Goal: Transaction & Acquisition: Purchase product/service

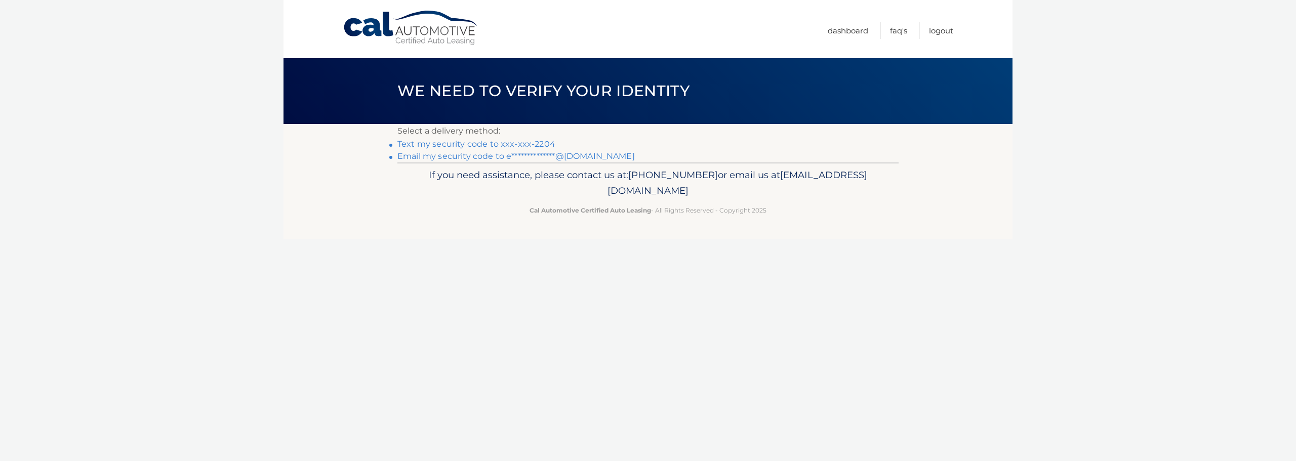
click at [522, 143] on link "Text my security code to xxx-xxx-2204" at bounding box center [476, 144] width 158 height 10
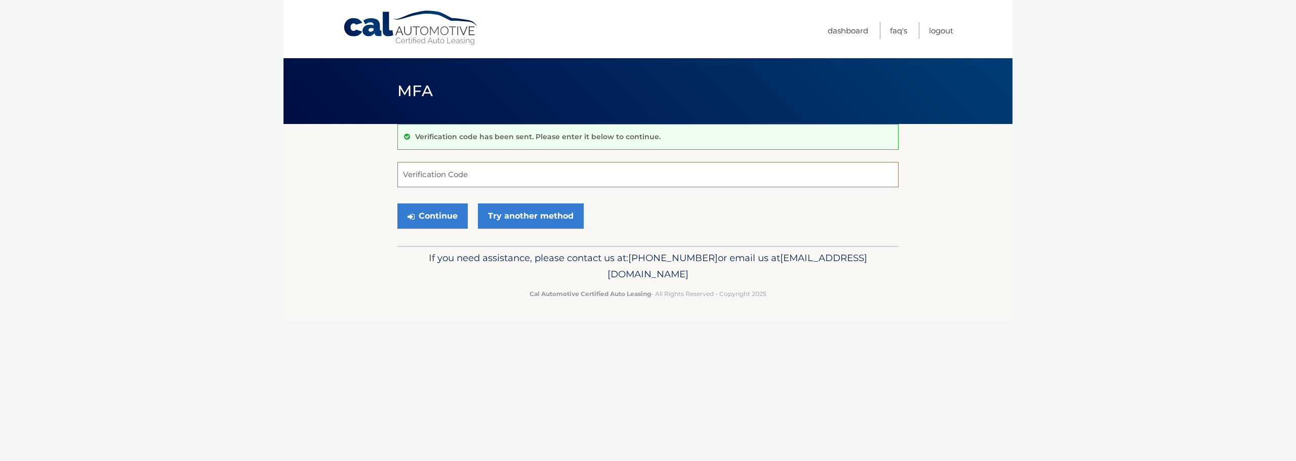
click at [475, 176] on input "Verification Code" at bounding box center [647, 174] width 501 height 25
type input "481279"
click at [397, 204] on button "Continue" at bounding box center [432, 216] width 70 height 25
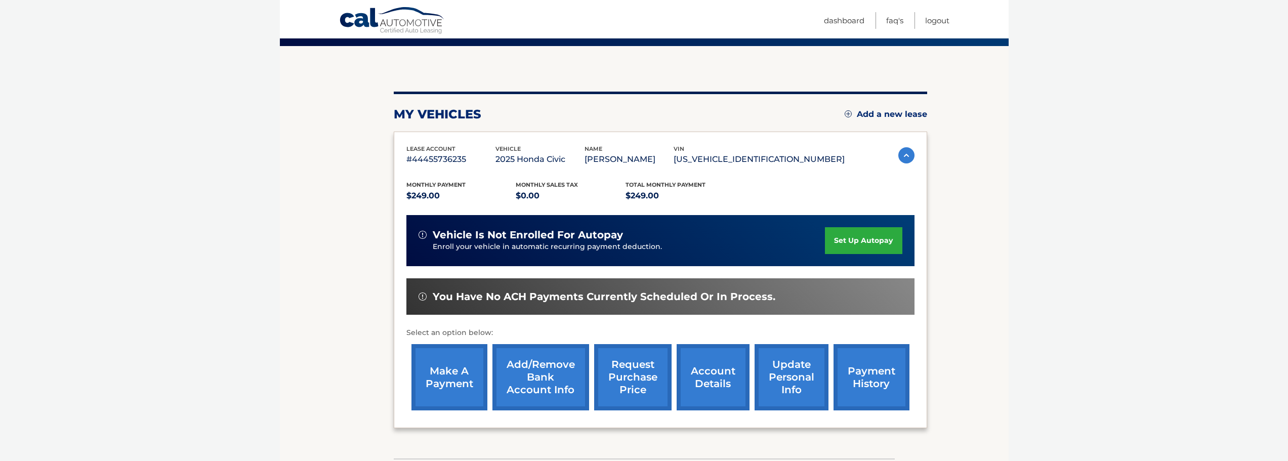
scroll to position [101, 0]
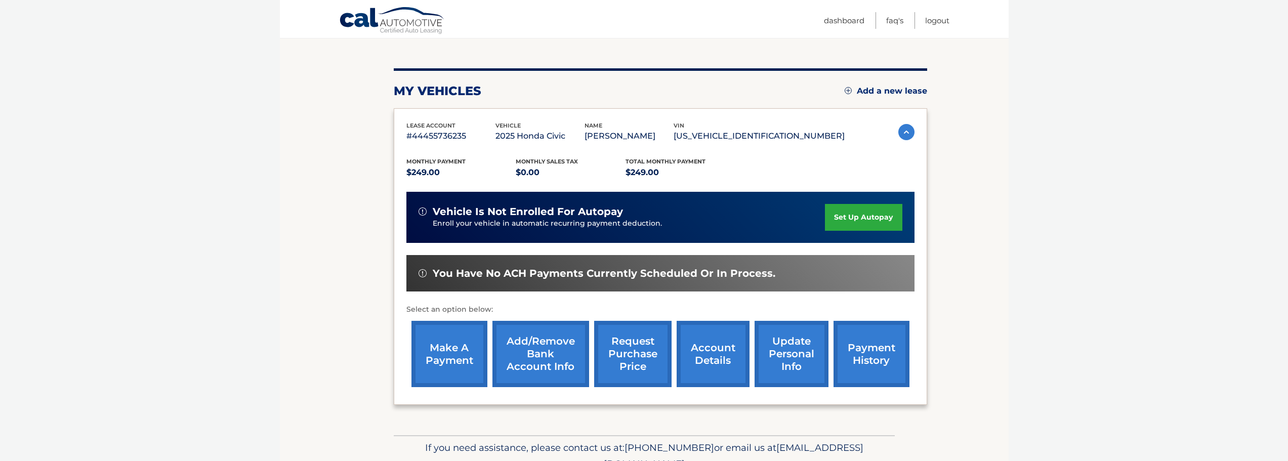
click at [440, 350] on link "make a payment" at bounding box center [450, 354] width 76 height 66
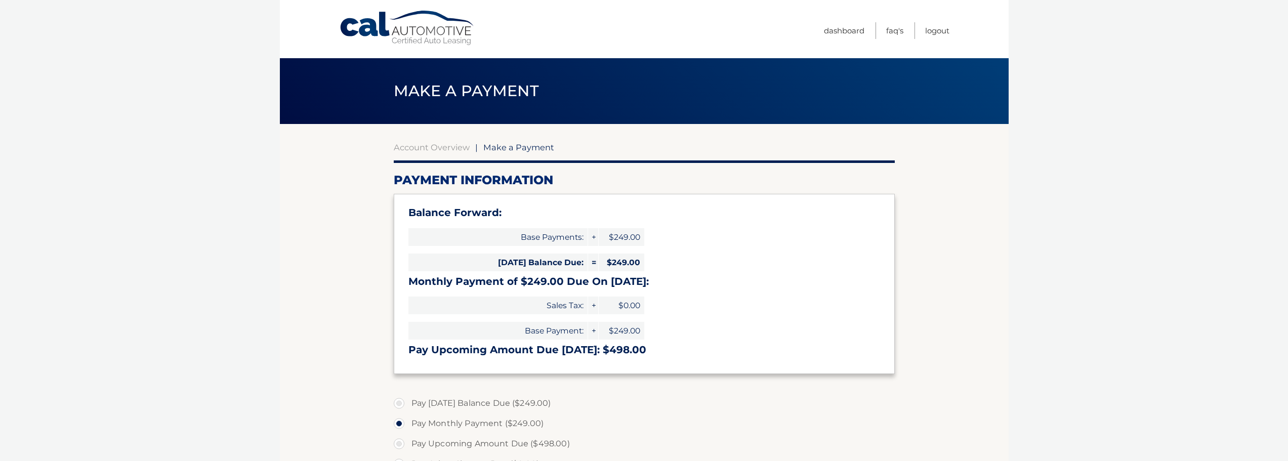
select select "YTdlYjlhOGItMjM4NS00ZWVmLTg0YTMtYjE4NTAxMzc5MDZj"
click at [455, 146] on link "Account Overview" at bounding box center [432, 147] width 76 height 10
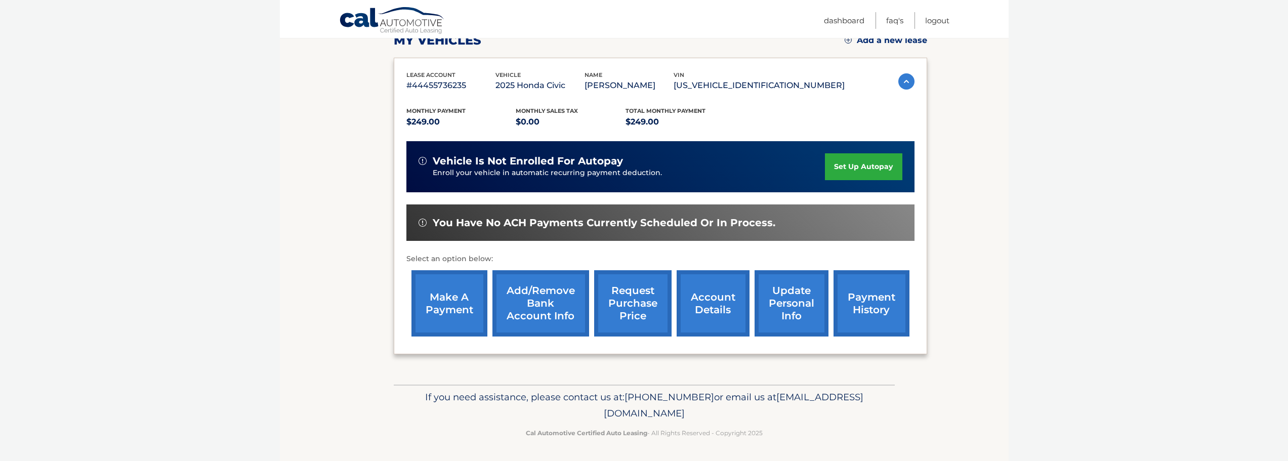
scroll to position [152, 0]
click at [868, 296] on link "payment history" at bounding box center [872, 303] width 76 height 66
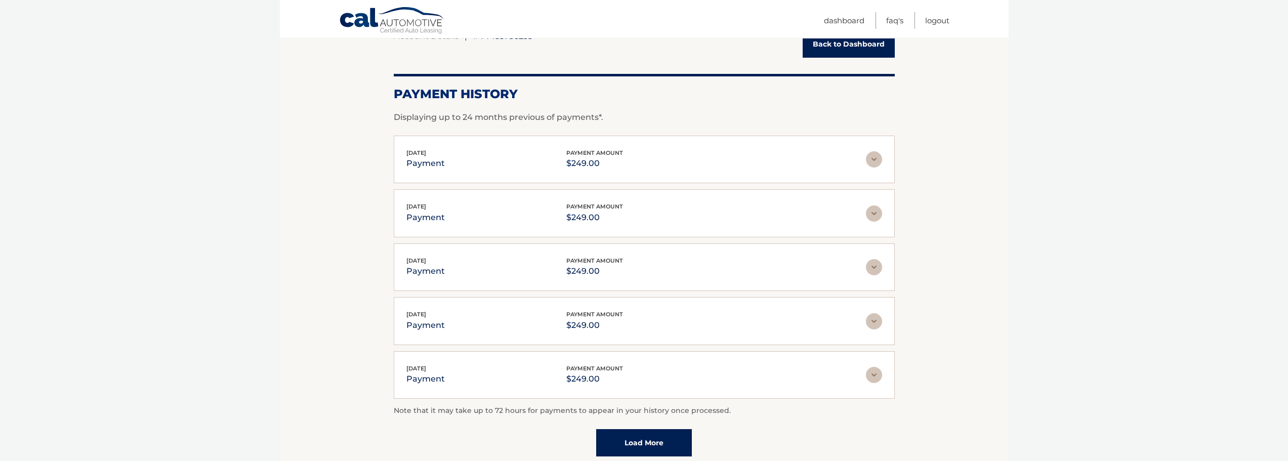
scroll to position [51, 0]
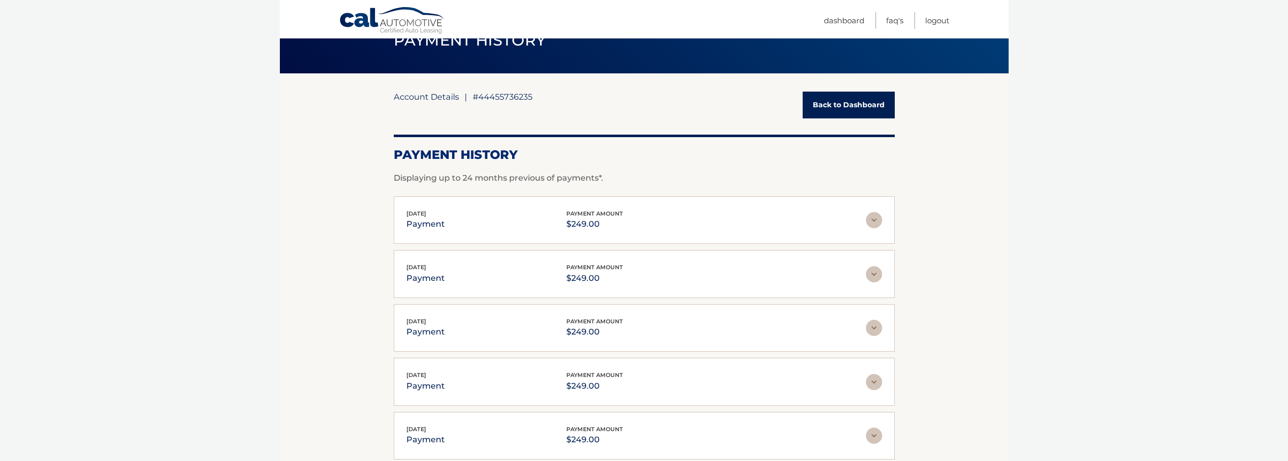
click at [411, 93] on link "Account Details" at bounding box center [426, 97] width 65 height 10
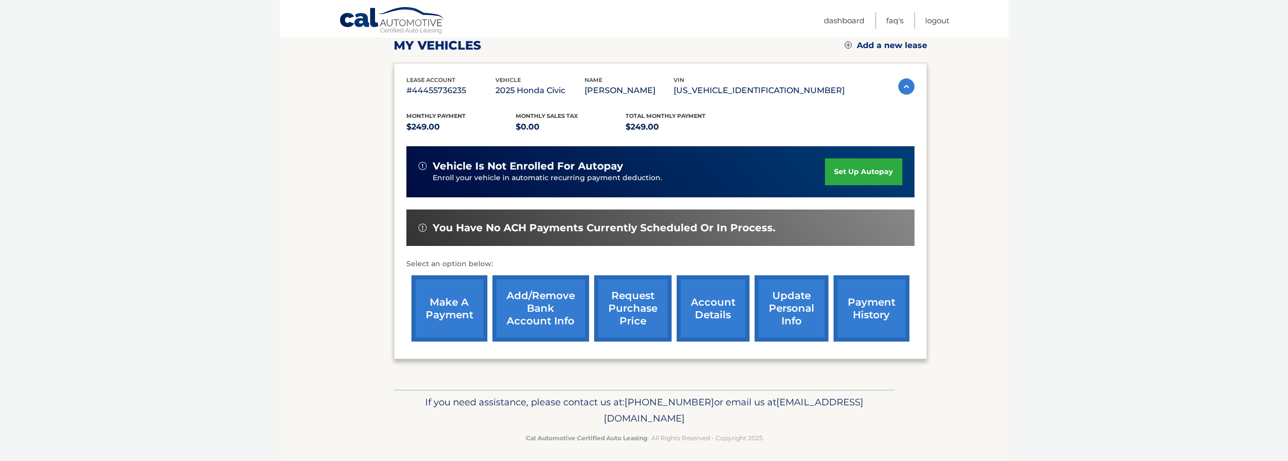
scroll to position [152, 0]
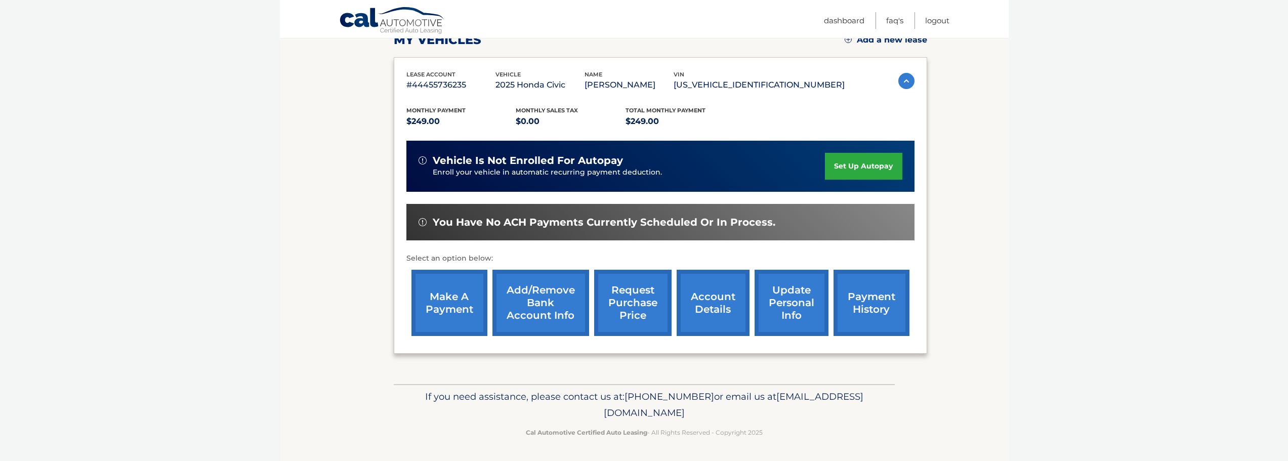
click at [457, 306] on link "make a payment" at bounding box center [450, 303] width 76 height 66
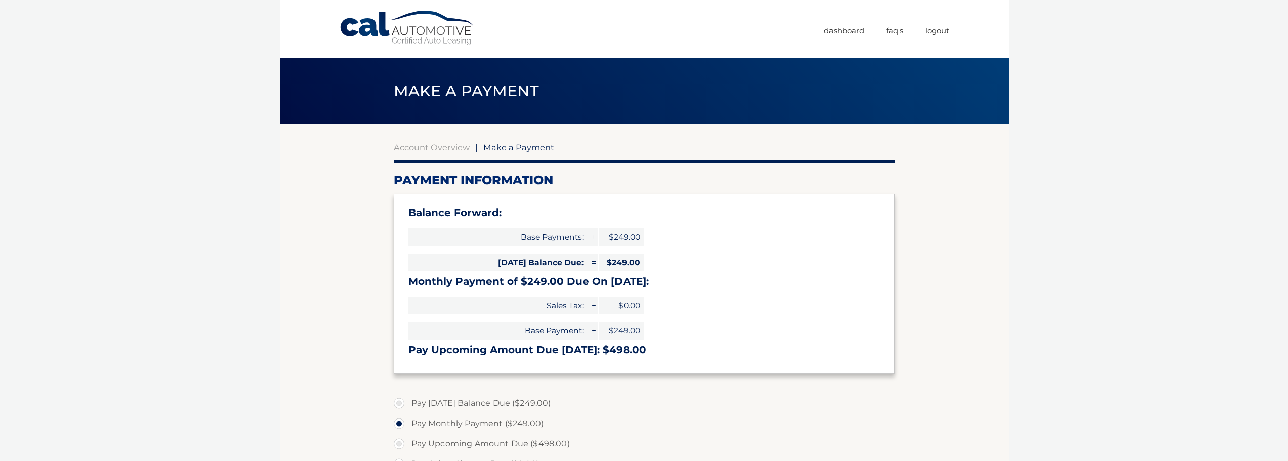
select select "YTdlYjlhOGItMjM4NS00ZWVmLTg0YTMtYjE4NTAxMzc5MDZj"
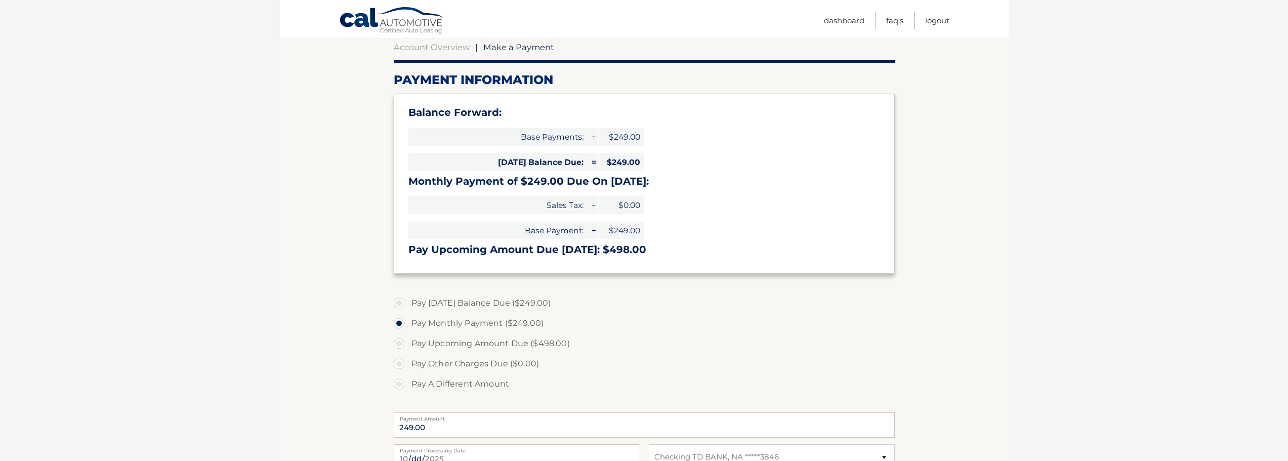
scroll to position [101, 0]
click at [401, 300] on label "Pay Today's Balance Due ($249.00)" at bounding box center [644, 302] width 501 height 20
click at [401, 300] on input "Pay Today's Balance Due ($249.00)" at bounding box center [403, 300] width 10 height 16
radio input "true"
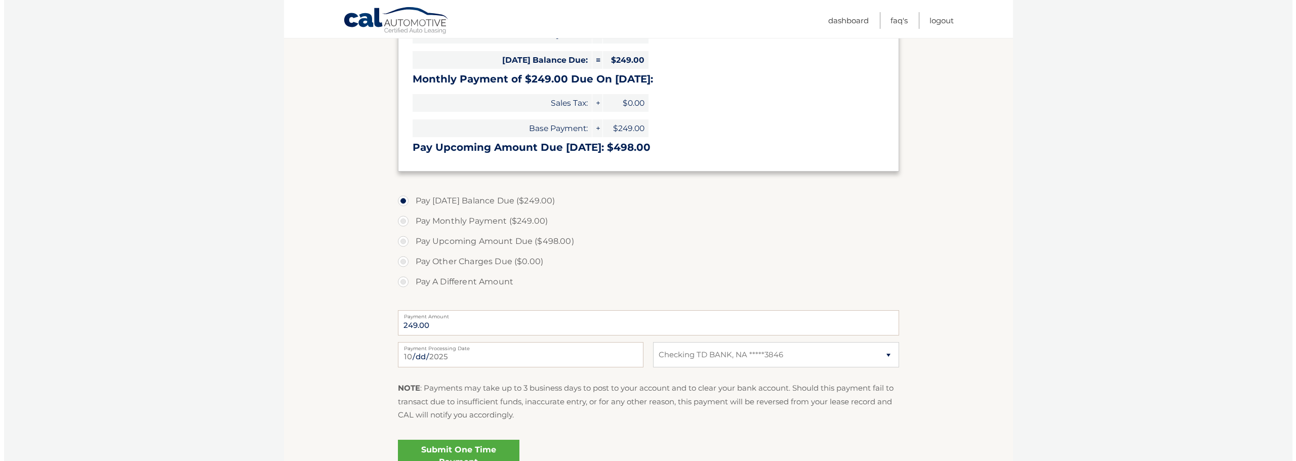
scroll to position [253, 0]
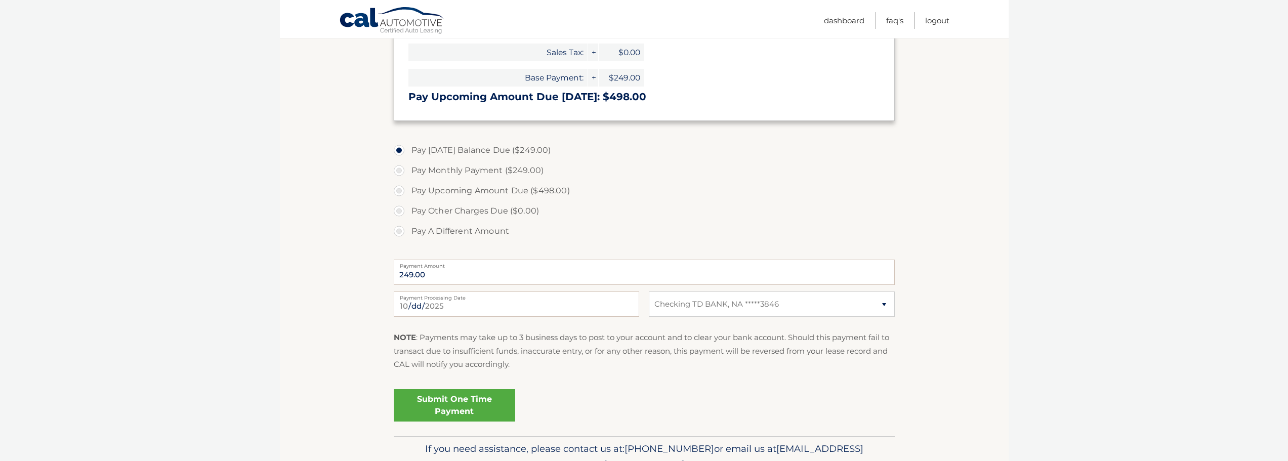
click at [434, 404] on link "Submit One Time Payment" at bounding box center [455, 405] width 122 height 32
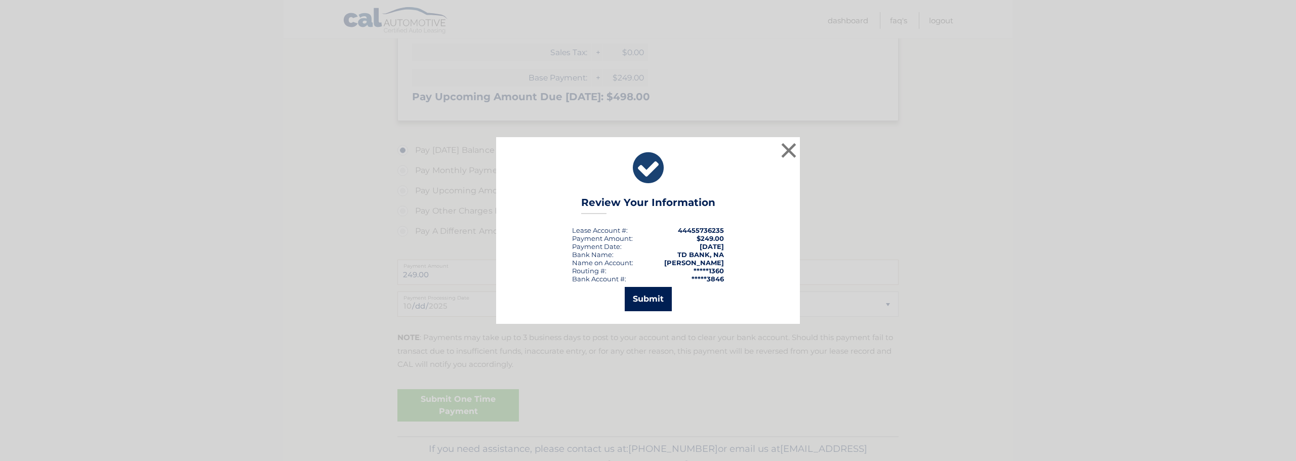
click at [640, 293] on button "Submit" at bounding box center [648, 299] width 47 height 24
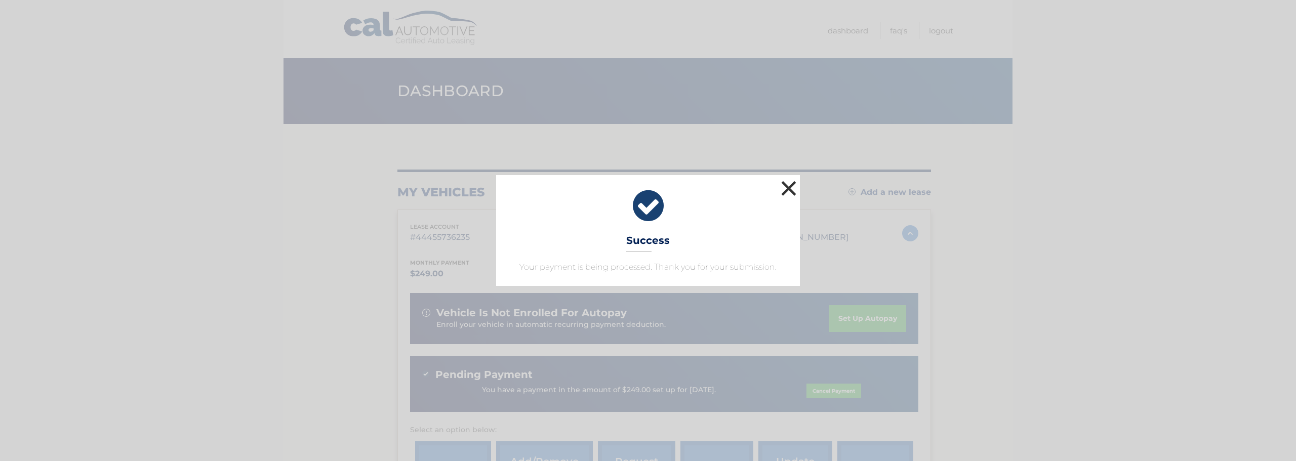
click at [790, 185] on button "×" at bounding box center [789, 188] width 20 height 20
